Goal: Navigation & Orientation: Find specific page/section

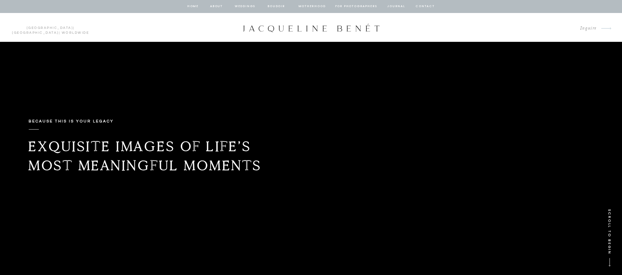
click at [217, 5] on nav "about" at bounding box center [217, 7] width 14 height 6
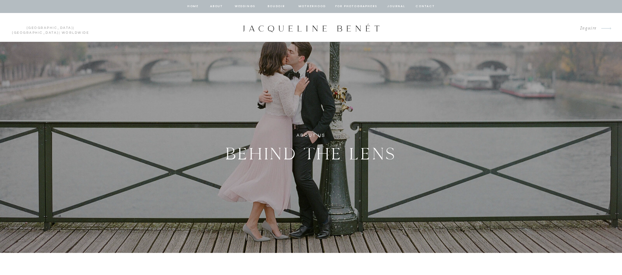
click at [306, 5] on nav "Motherhood" at bounding box center [312, 7] width 27 height 6
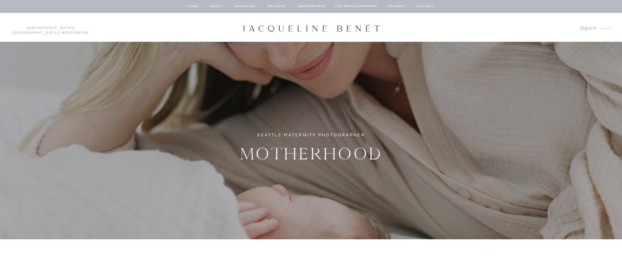
click at [279, 5] on nav "BOUDOIR" at bounding box center [276, 7] width 19 height 6
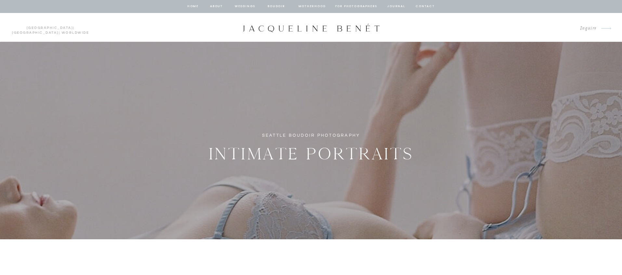
click at [341, 6] on nav "for photographers" at bounding box center [356, 7] width 42 height 6
